Goal: Task Accomplishment & Management: Manage account settings

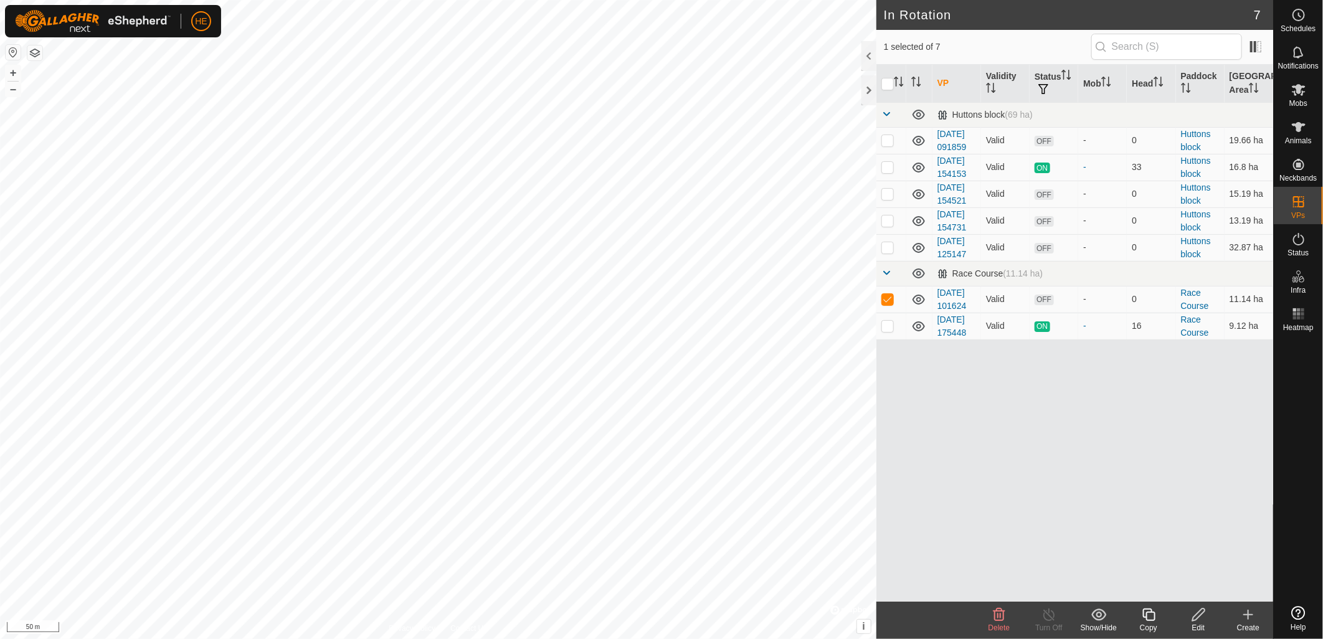
click at [993, 618] on icon at bounding box center [999, 614] width 15 height 15
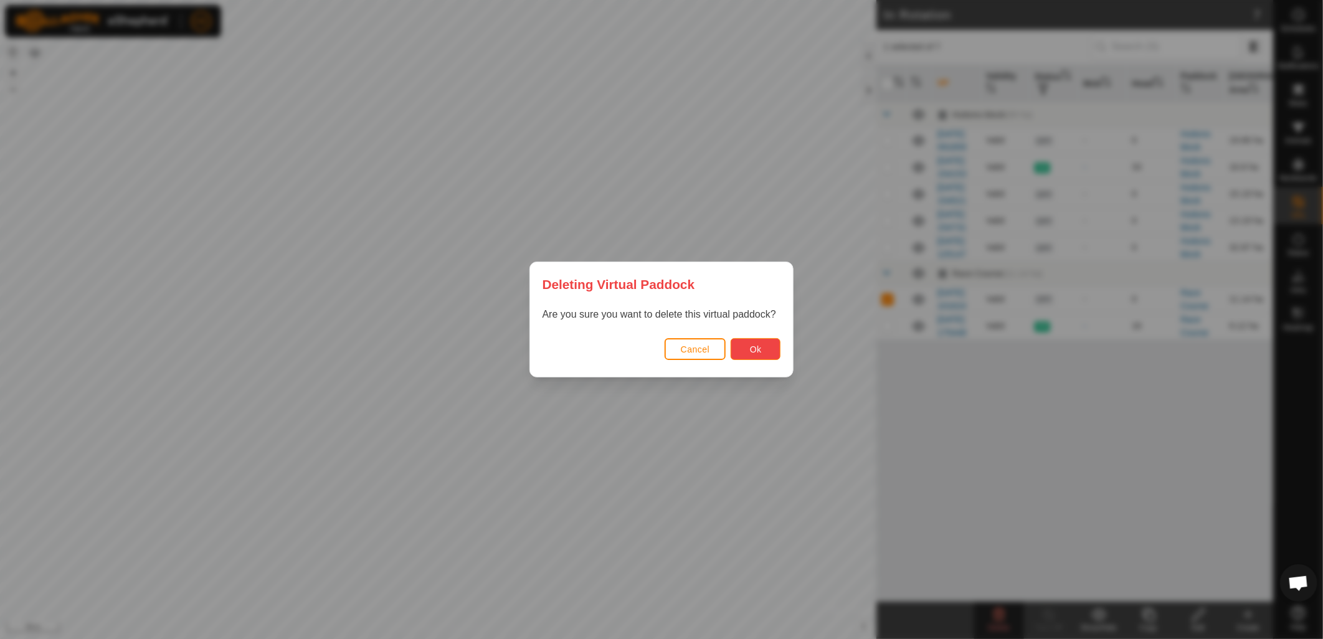
click at [764, 353] on button "Ok" at bounding box center [756, 349] width 50 height 22
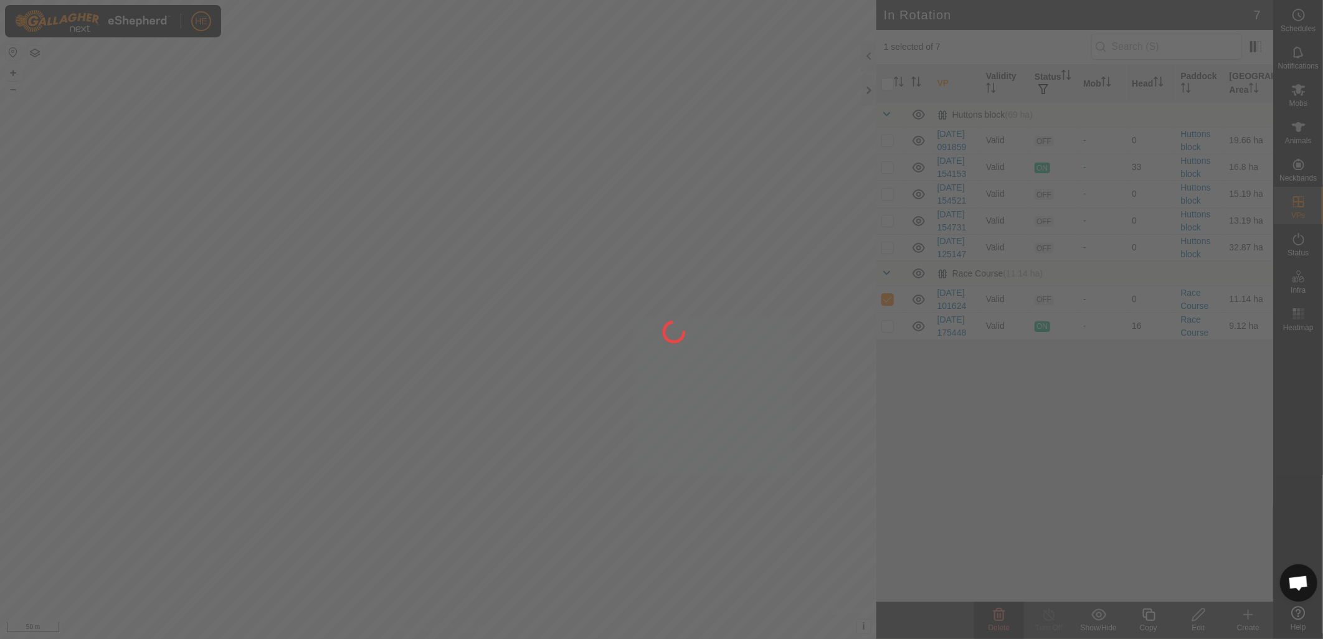
checkbox input "false"
